Goal: Information Seeking & Learning: Learn about a topic

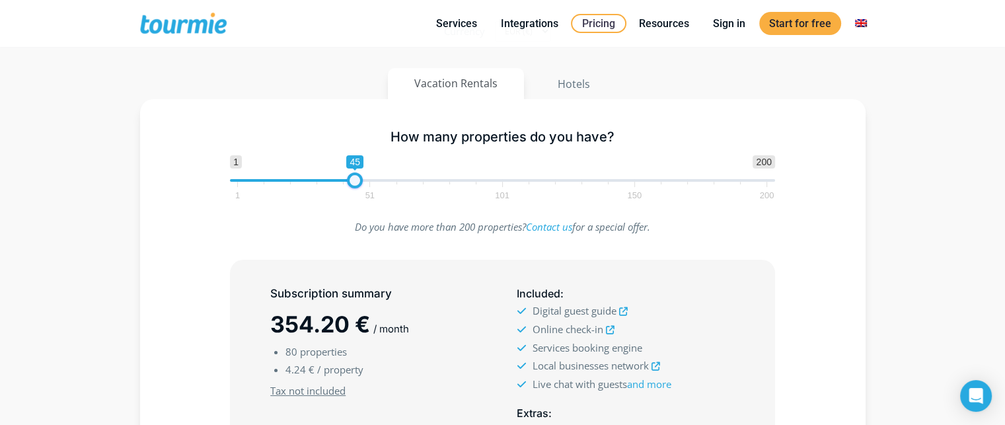
type input "1"
drag, startPoint x: 437, startPoint y: 184, endPoint x: 227, endPoint y: 188, distance: 210.2
click at [227, 188] on div "1 200 0 0 1 1 51 101 150 200 1" at bounding box center [502, 176] width 573 height 43
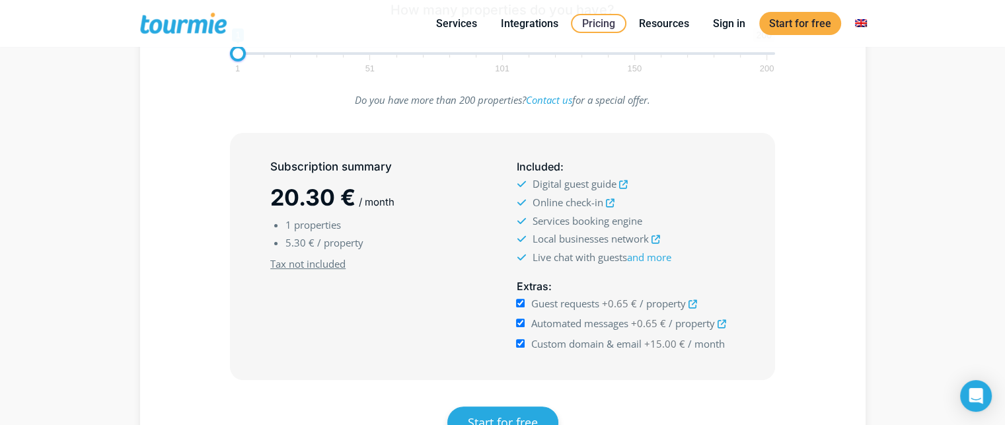
scroll to position [342, 0]
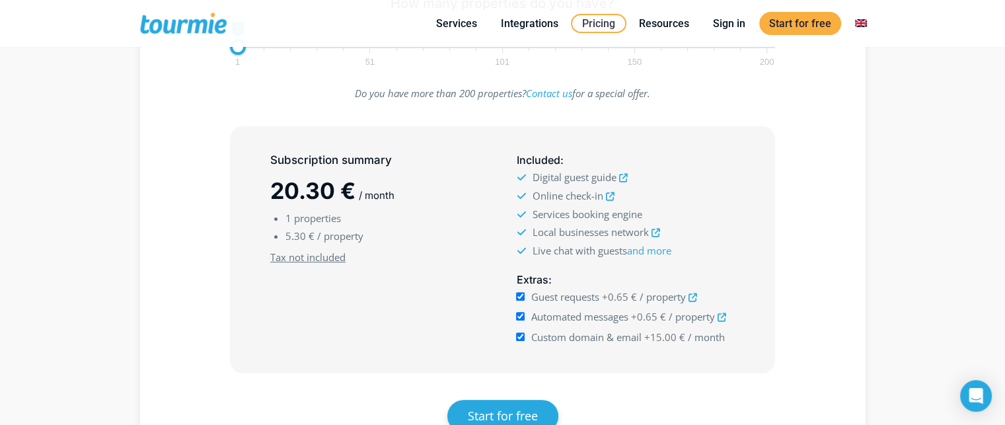
click at [520, 332] on input "Custom domain & email +15.00 € / month" at bounding box center [520, 336] width 9 height 9
checkbox input "false"
click at [519, 295] on input "Guest requests +0.65 € / property" at bounding box center [520, 296] width 9 height 9
checkbox input "false"
click at [521, 317] on input "Automated messages +0.65 € / property" at bounding box center [520, 316] width 9 height 9
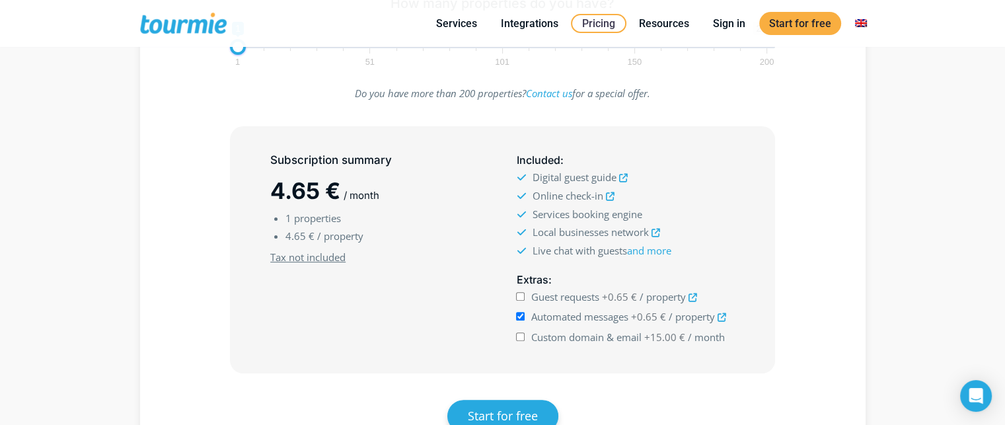
checkbox input "false"
click at [521, 293] on input "Guest requests +0.65 € / property" at bounding box center [520, 296] width 9 height 9
checkbox input "true"
click at [518, 315] on input "Automated messages +0.65 € / property" at bounding box center [520, 316] width 9 height 9
checkbox input "true"
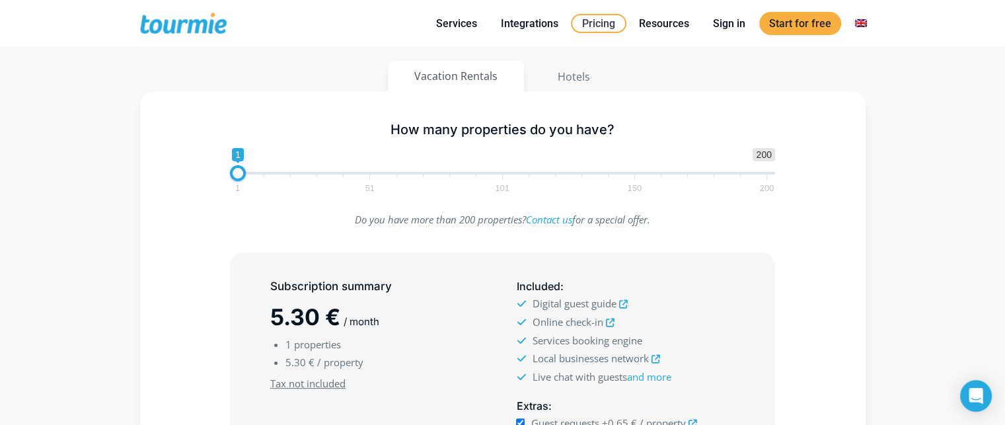
scroll to position [215, 0]
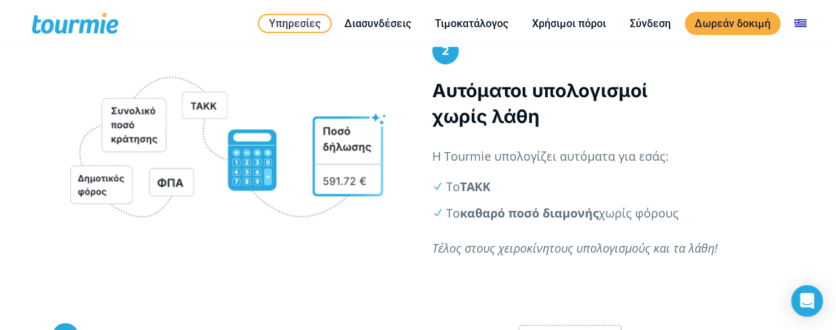
scroll to position [906, 0]
click at [550, 183] on li "Το ΤΑΚΚ" at bounding box center [615, 186] width 338 height 18
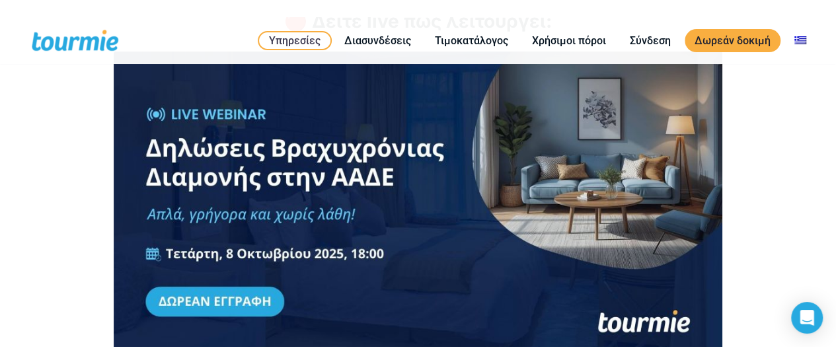
scroll to position [1874, 0]
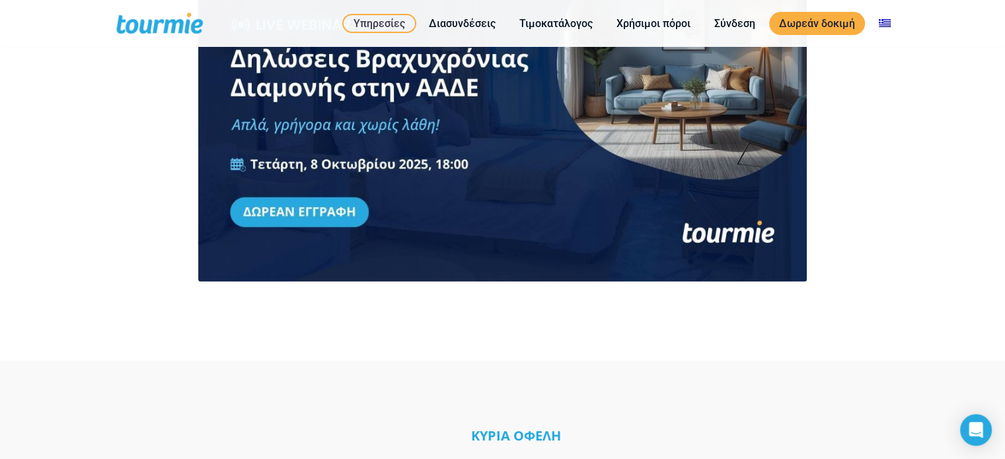
scroll to position [1925, 0]
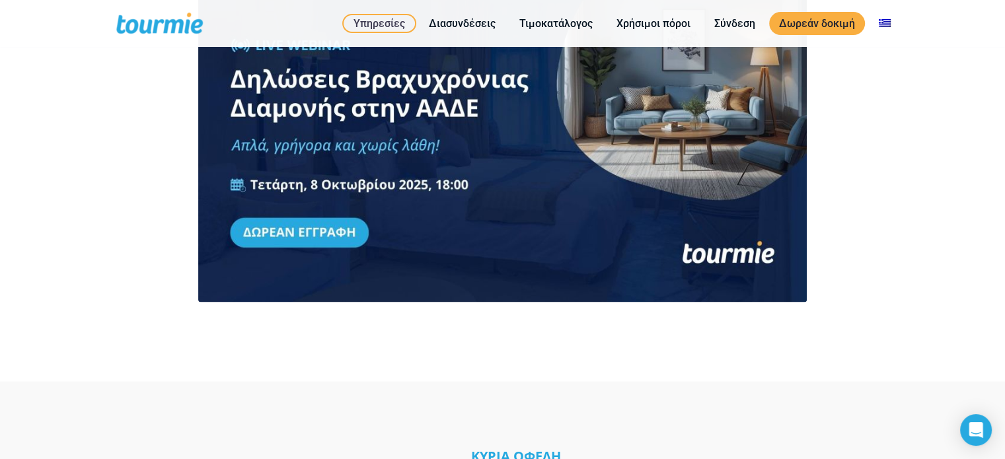
click at [302, 211] on link at bounding box center [503, 142] width 677 height 320
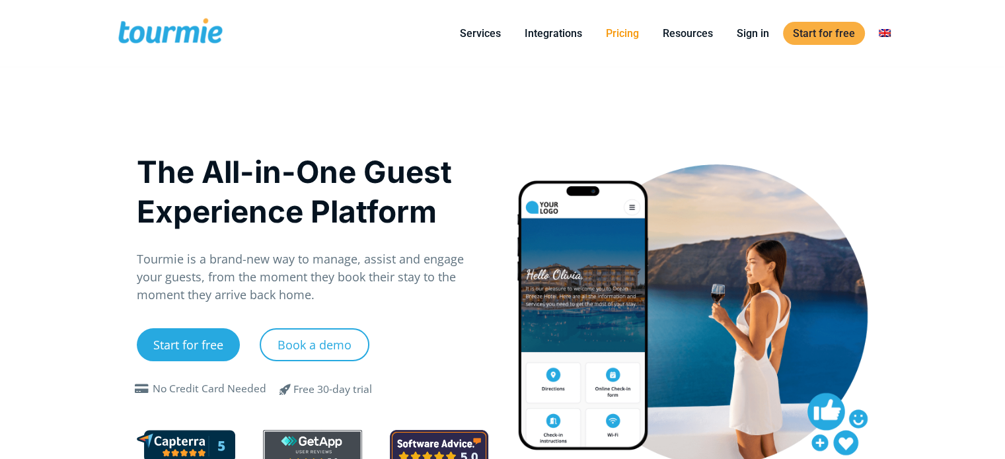
click at [636, 27] on link "Pricing" at bounding box center [622, 33] width 53 height 17
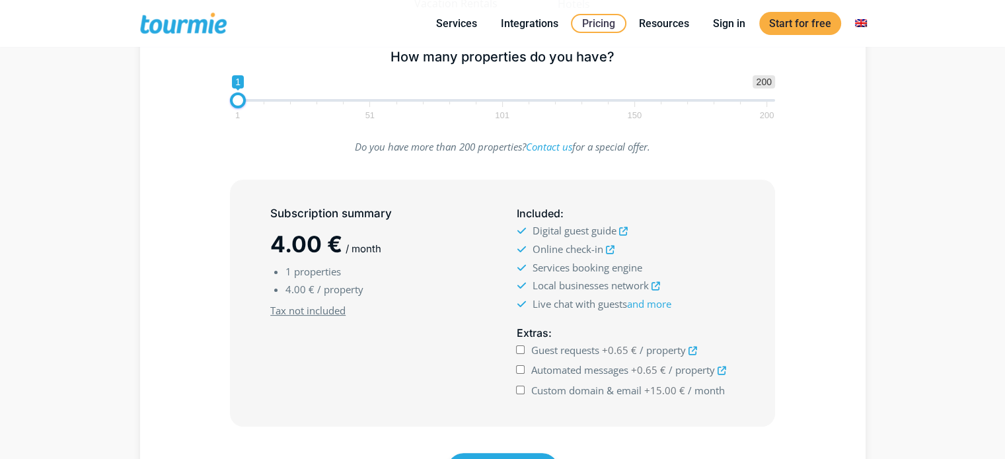
scroll to position [222, 0]
type input "80"
drag, startPoint x: 238, startPoint y: 101, endPoint x: 447, endPoint y: 142, distance: 212.8
click at [447, 142] on div "How many properties do you have? 1 200 0 0 80 1 51 101 150 200 80 Do you have m…" at bounding box center [503, 282] width 726 height 527
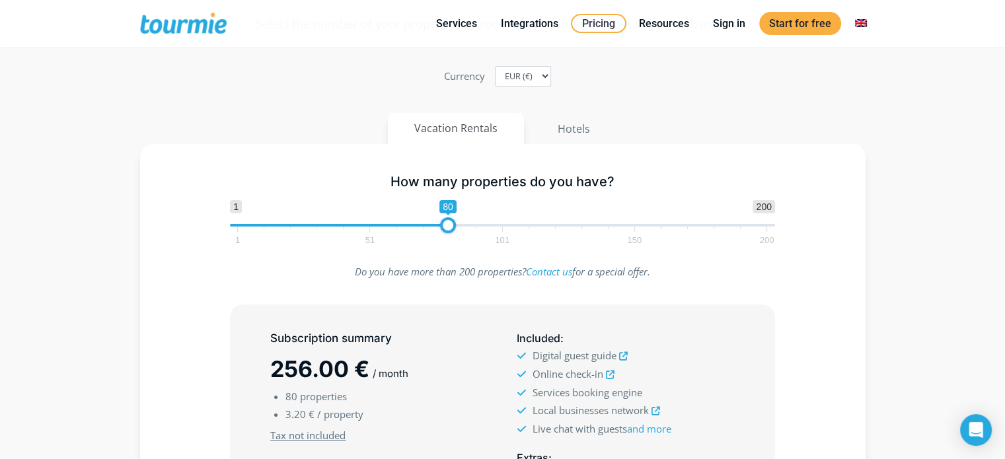
scroll to position [93, 0]
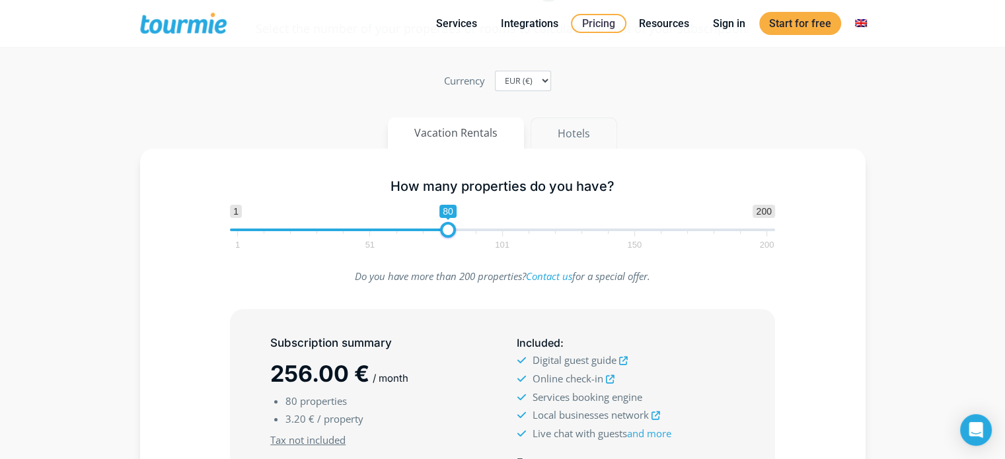
click at [573, 137] on button "Hotels" at bounding box center [574, 134] width 87 height 32
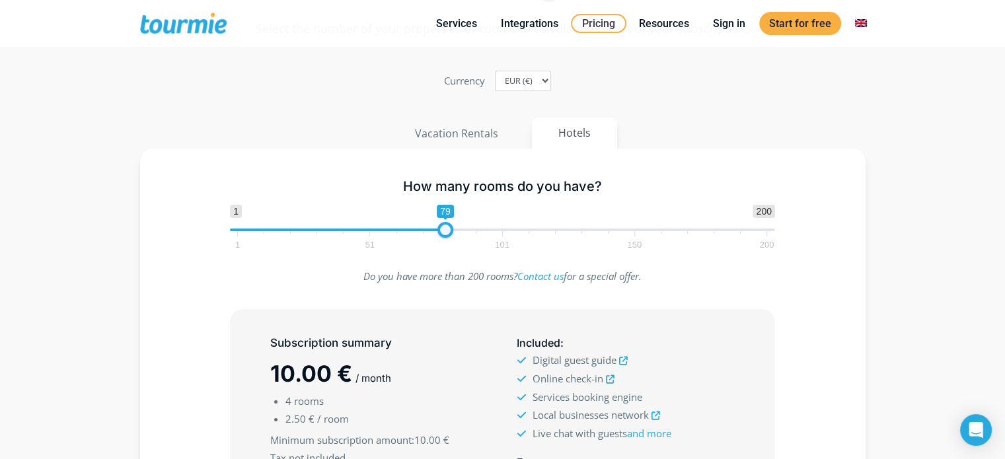
type input "80"
drag, startPoint x: 262, startPoint y: 231, endPoint x: 449, endPoint y: 237, distance: 187.8
click at [449, 237] on span "1 200 0 0 80 1 51 101 150 200" at bounding box center [502, 226] width 545 height 43
click at [486, 137] on button "Vacation Rentals" at bounding box center [456, 134] width 137 height 32
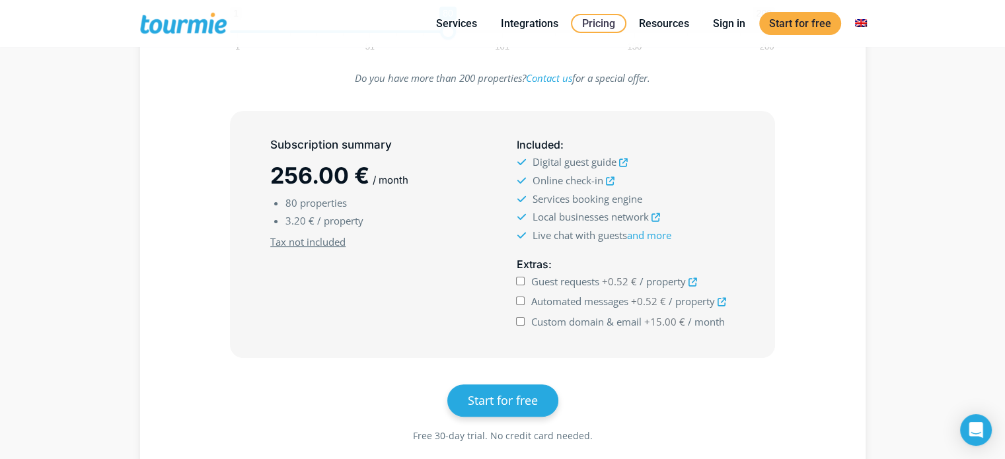
scroll to position [292, 0]
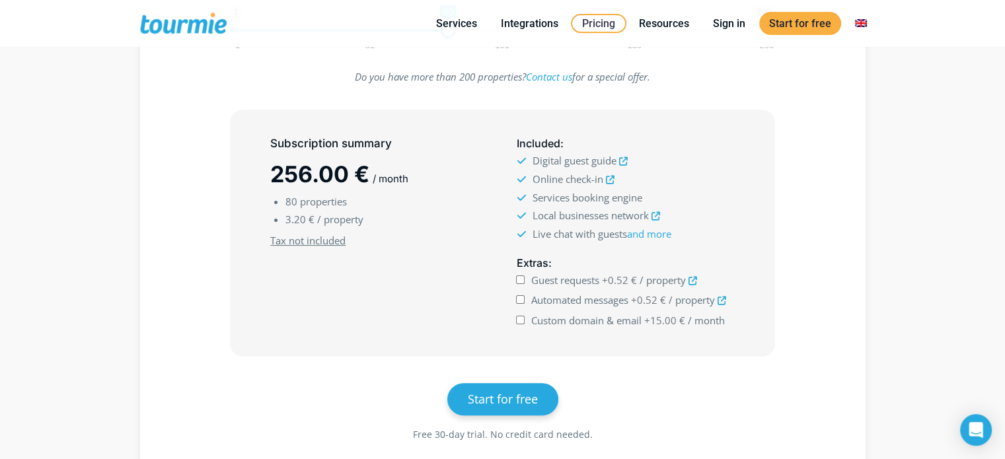
click at [521, 278] on input "Guest requests +0.52 € / property" at bounding box center [520, 280] width 9 height 9
checkbox input "true"
click at [520, 299] on input "Automated messages +0.52 € / property" at bounding box center [520, 299] width 9 height 9
checkbox input "true"
click at [518, 319] on input "Custom domain & email +15.00 € / month" at bounding box center [520, 320] width 9 height 9
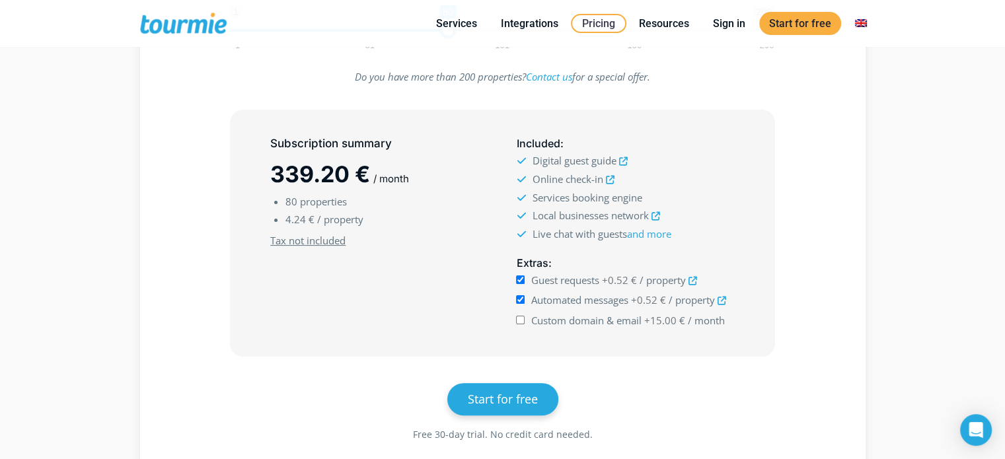
checkbox input "true"
